Goal: Navigation & Orientation: Find specific page/section

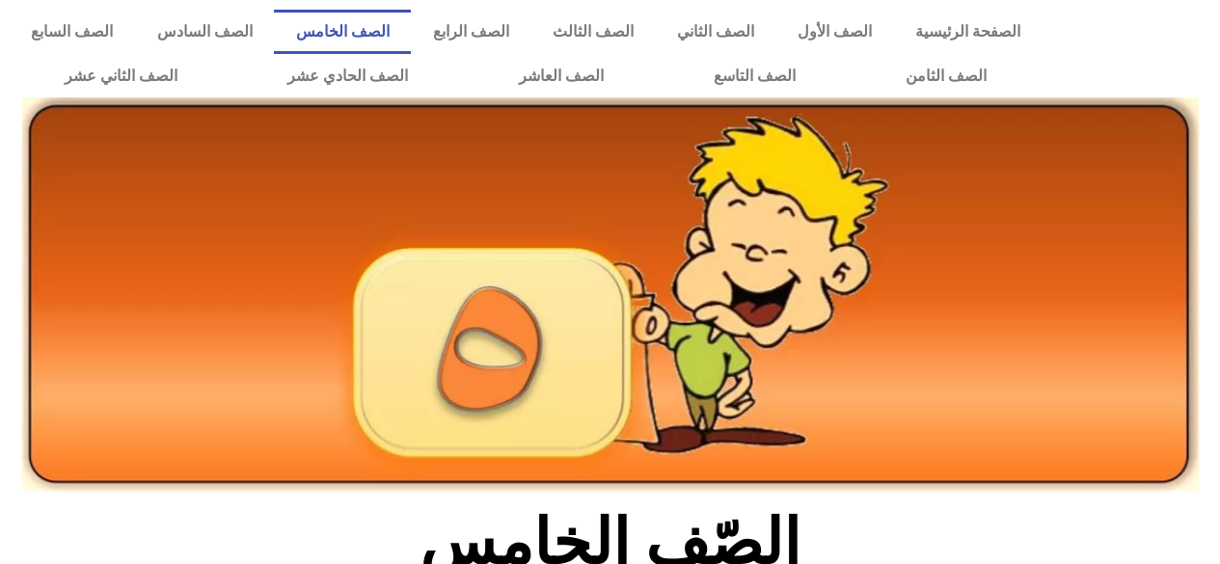
scroll to position [616, 0]
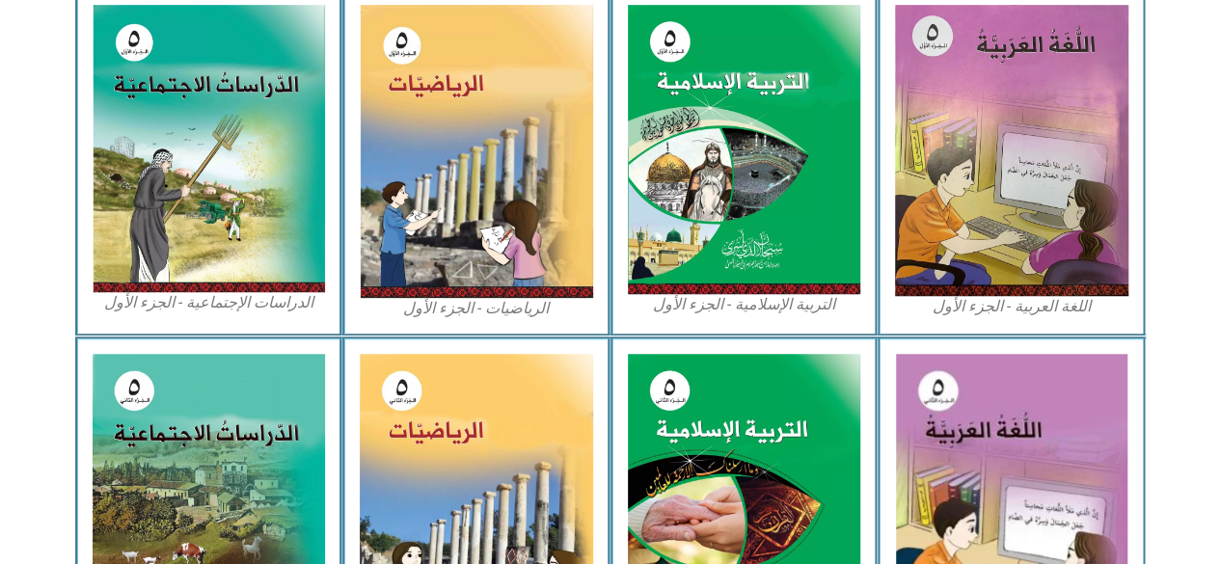
click at [228, 109] on img at bounding box center [209, 148] width 233 height 287
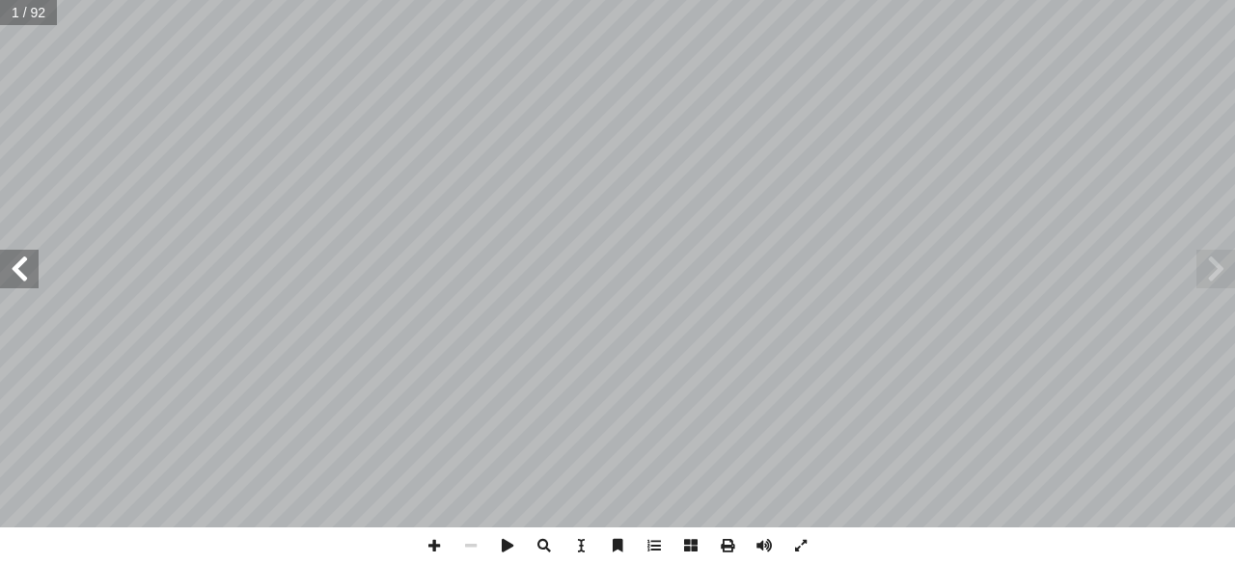
click at [17, 271] on span at bounding box center [19, 269] width 39 height 39
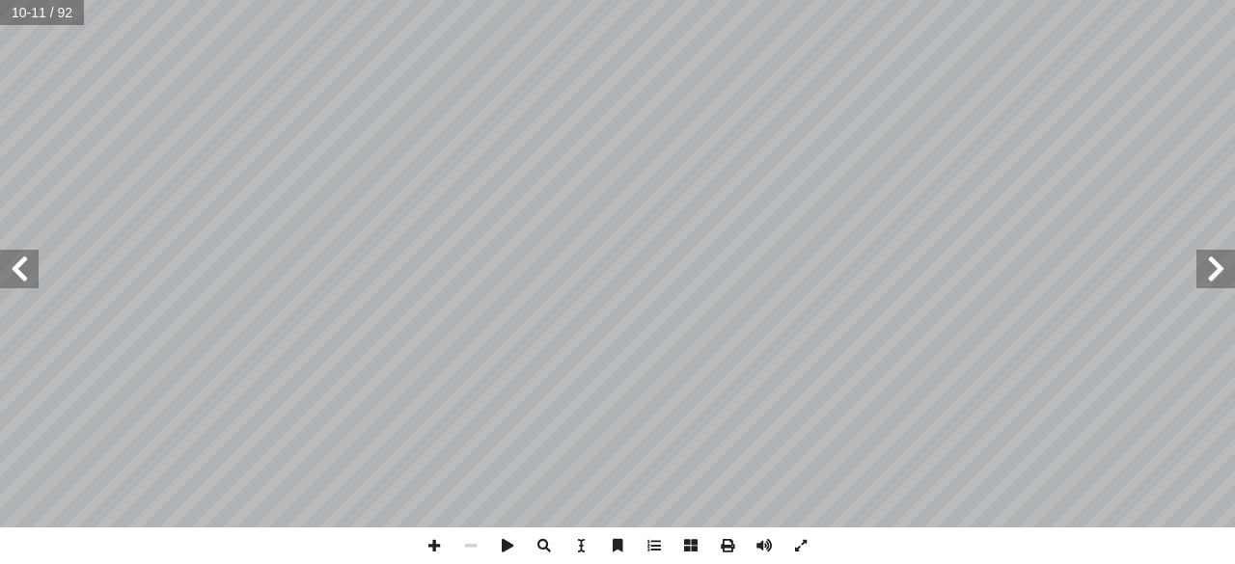
click at [25, 280] on span at bounding box center [19, 269] width 39 height 39
click at [19, 280] on span at bounding box center [19, 269] width 39 height 39
click at [685, 538] on span at bounding box center [690, 546] width 37 height 37
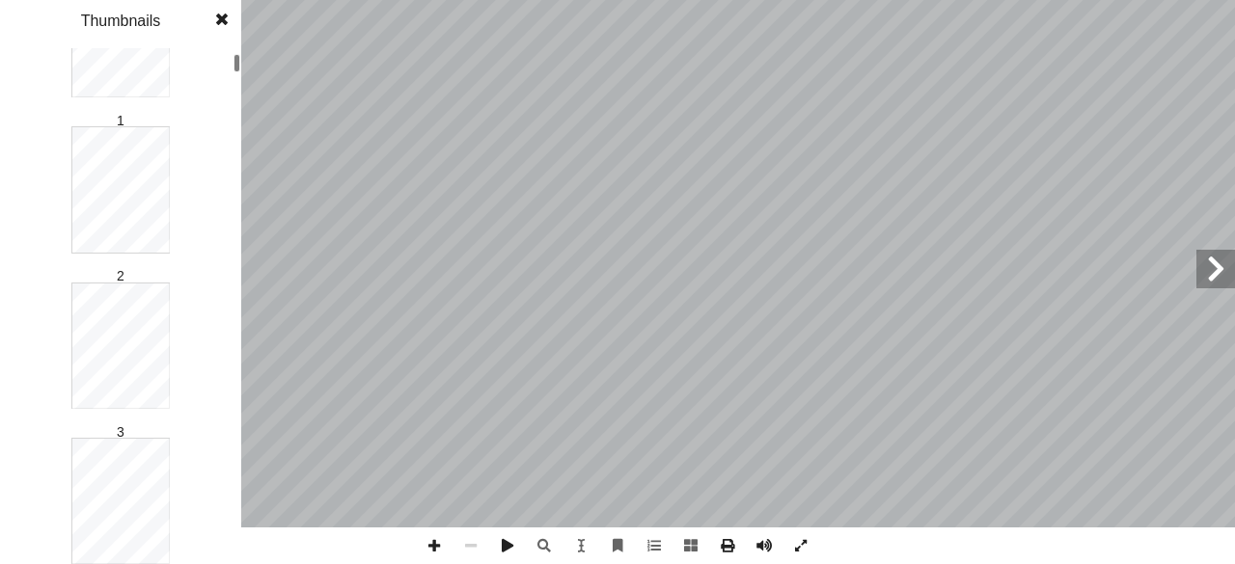
click at [312, 0] on html "الصفحة الرئيسية الصف الأول الصف الثاني الصف الثالث الصف الرابع الصف الخامس الصف…" at bounding box center [617, 88] width 1235 height 176
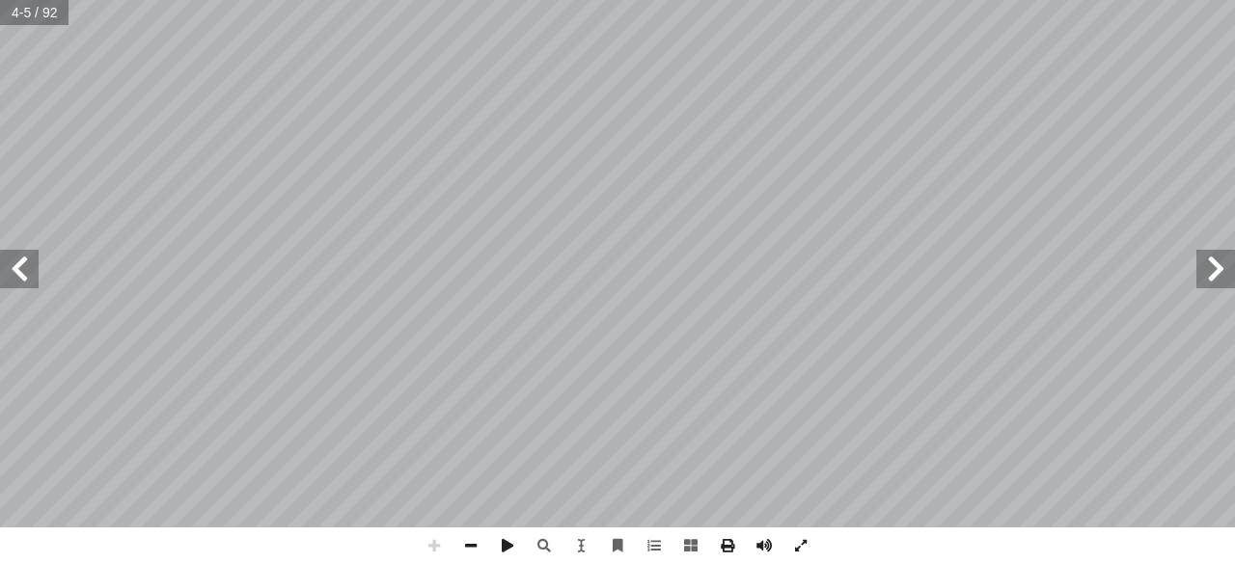
click at [27, 176] on html "الصفحة الرئيسية الصف الأول الصف الثاني الصف الثالث الصف الرابع الصف الخامس الصف…" at bounding box center [617, 88] width 1235 height 176
click at [13, 276] on span at bounding box center [19, 269] width 39 height 39
click at [33, 273] on span at bounding box center [19, 269] width 39 height 39
click at [15, 266] on span at bounding box center [19, 269] width 39 height 39
click at [1215, 278] on span at bounding box center [1215, 269] width 39 height 39
